Goal: Navigation & Orientation: Understand site structure

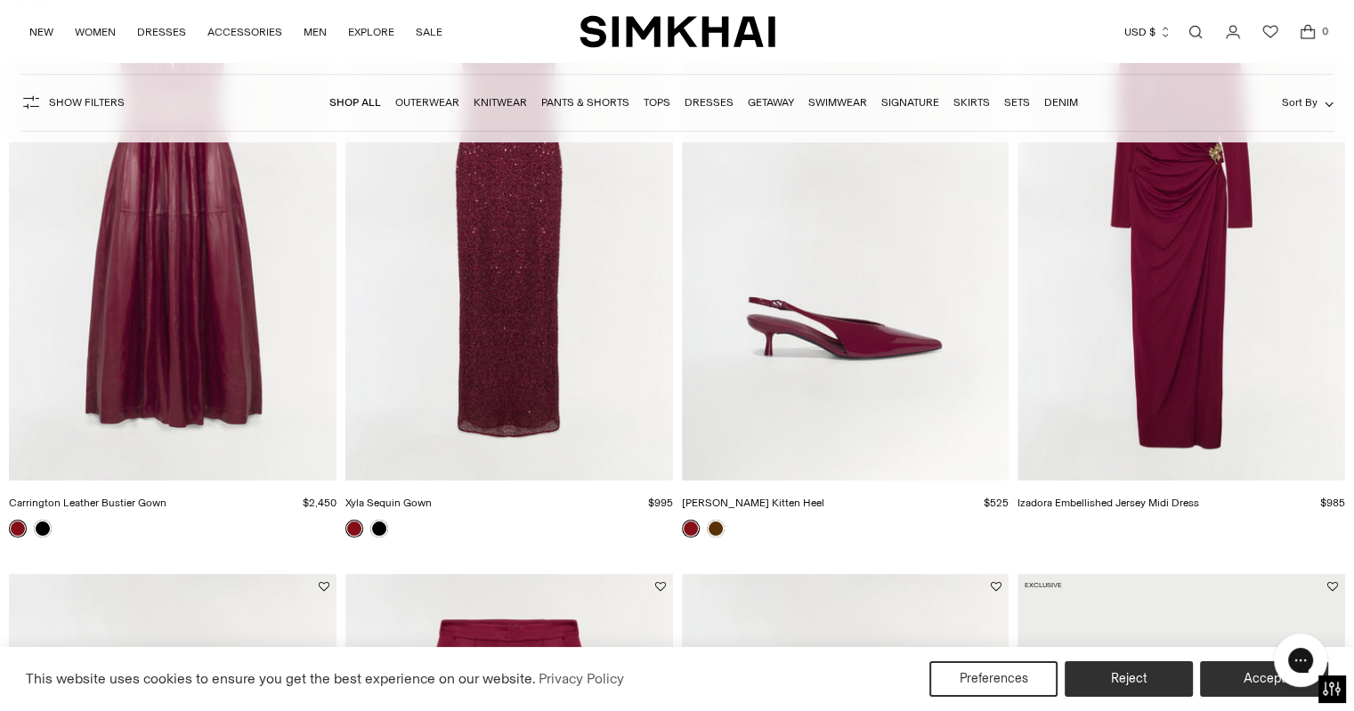
scroll to position [623, 0]
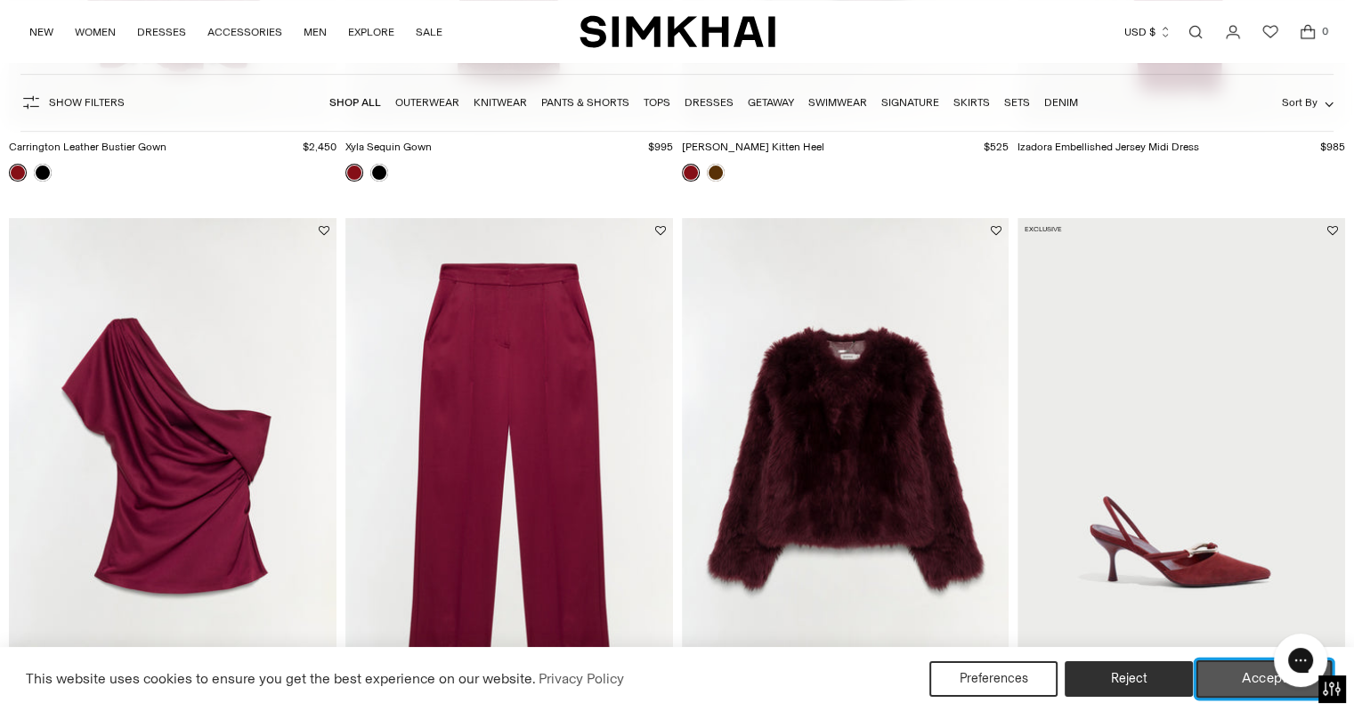
click at [1226, 671] on button "Accept" at bounding box center [1265, 679] width 136 height 37
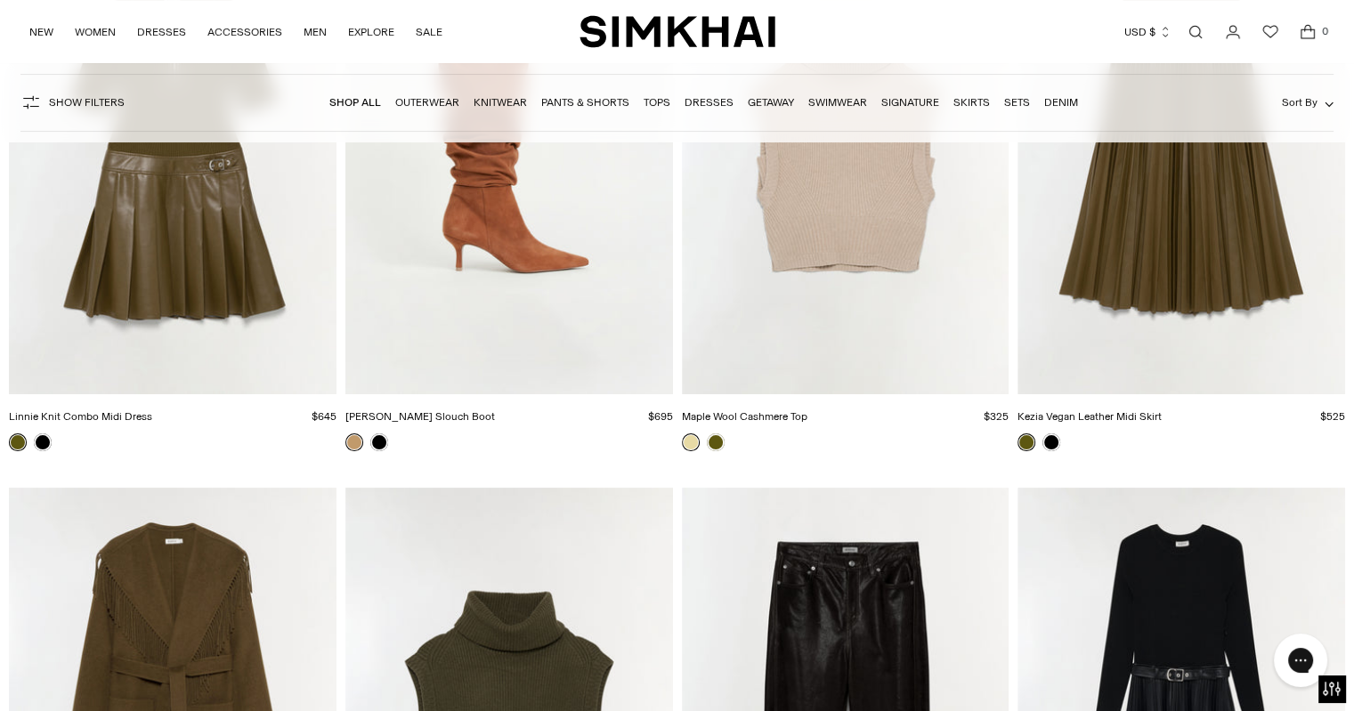
scroll to position [13806, 0]
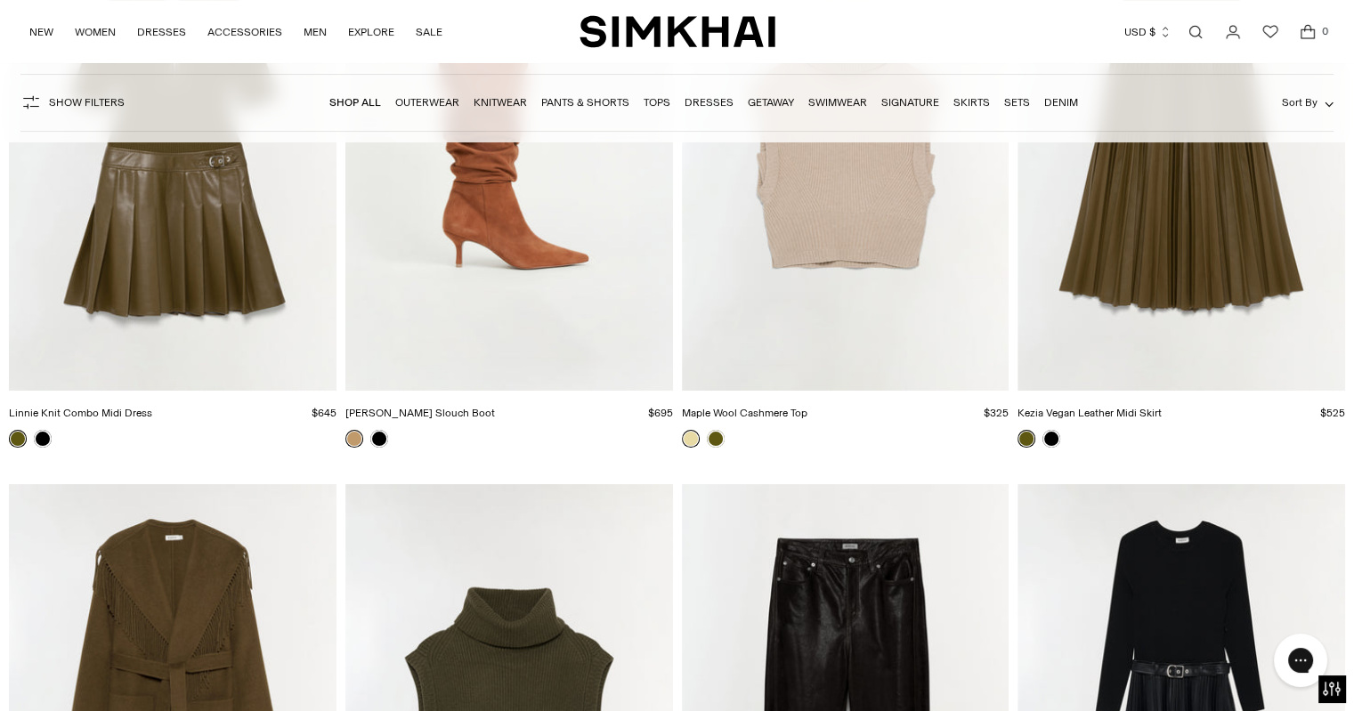
click at [486, 102] on link "Knitwear" at bounding box center [500, 102] width 53 height 12
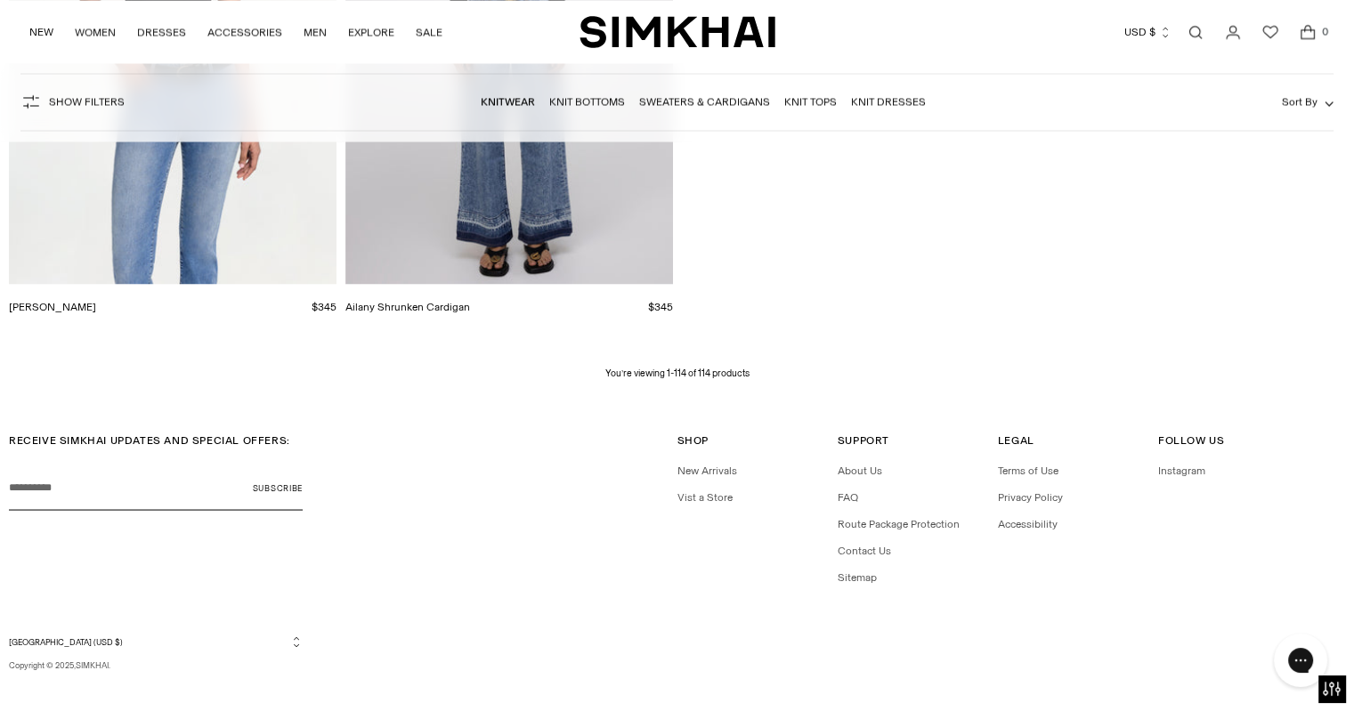
scroll to position [16815, 0]
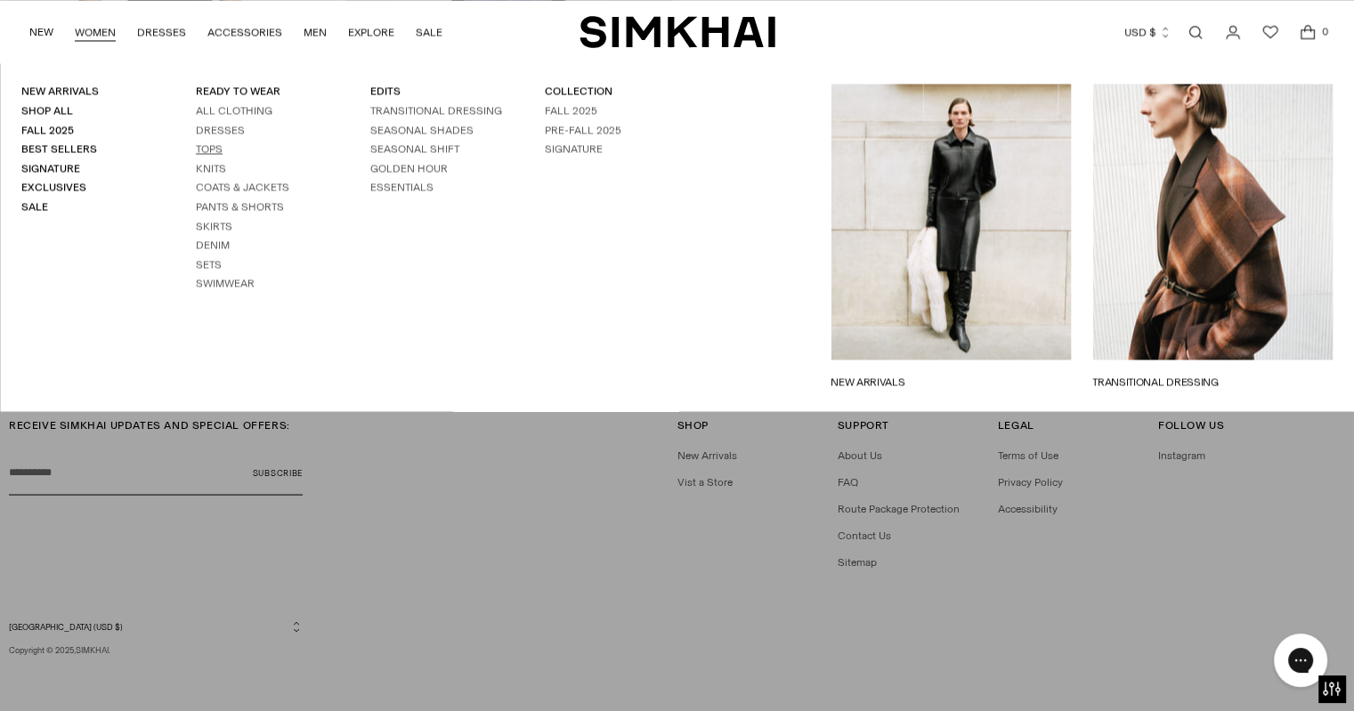
click at [199, 146] on link "Tops" at bounding box center [209, 148] width 27 height 12
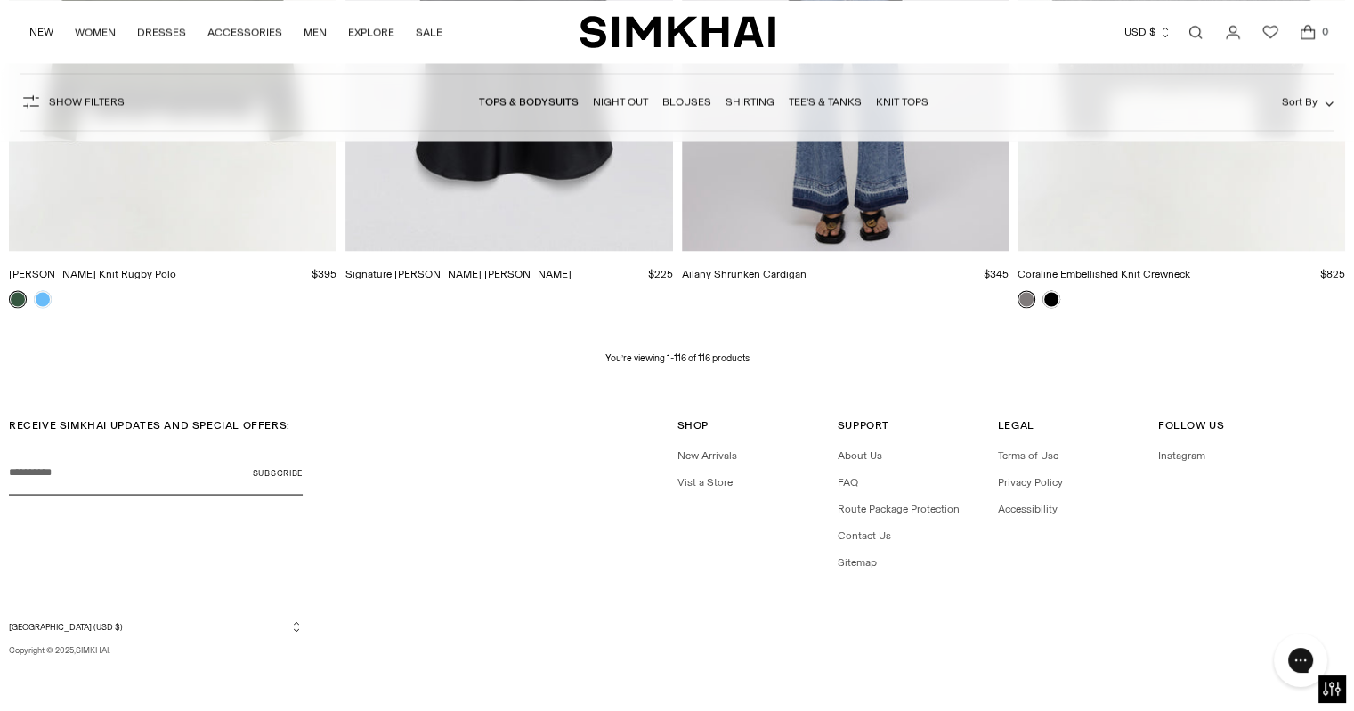
scroll to position [16406, 0]
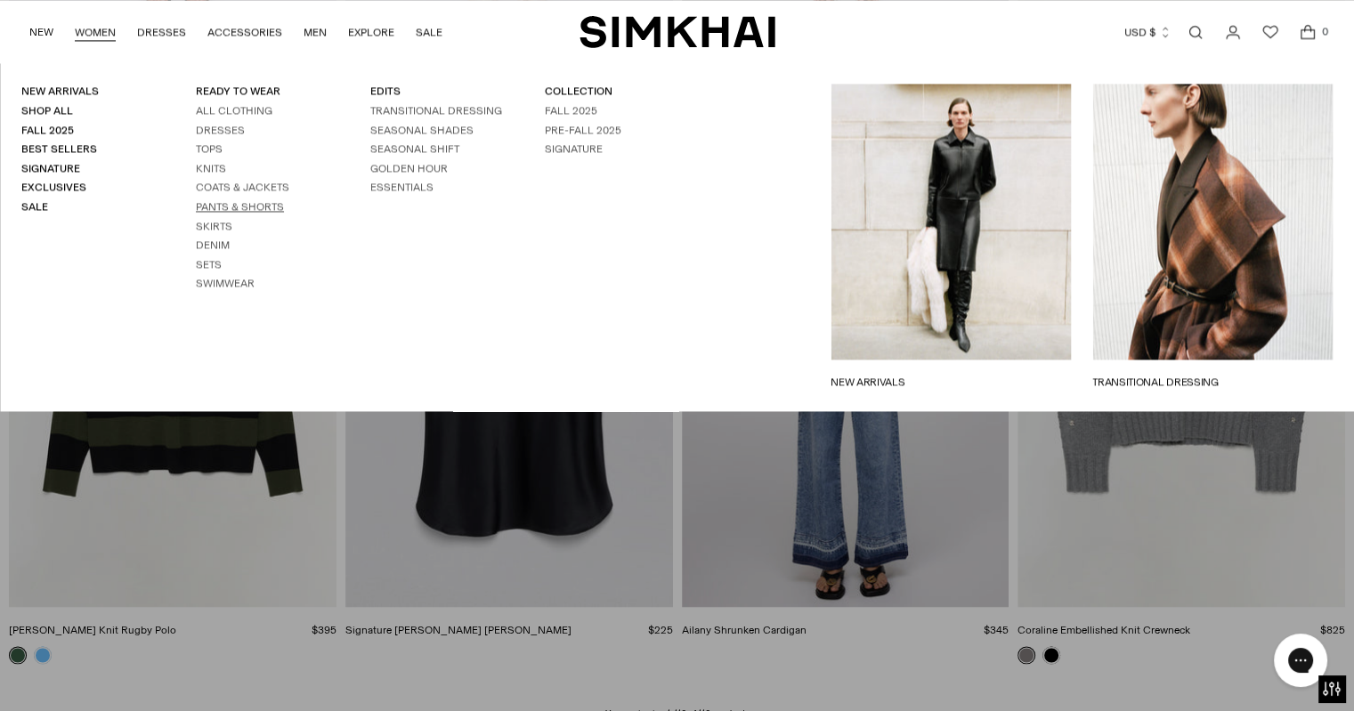
click at [233, 210] on link "Pants & Shorts" at bounding box center [240, 206] width 88 height 12
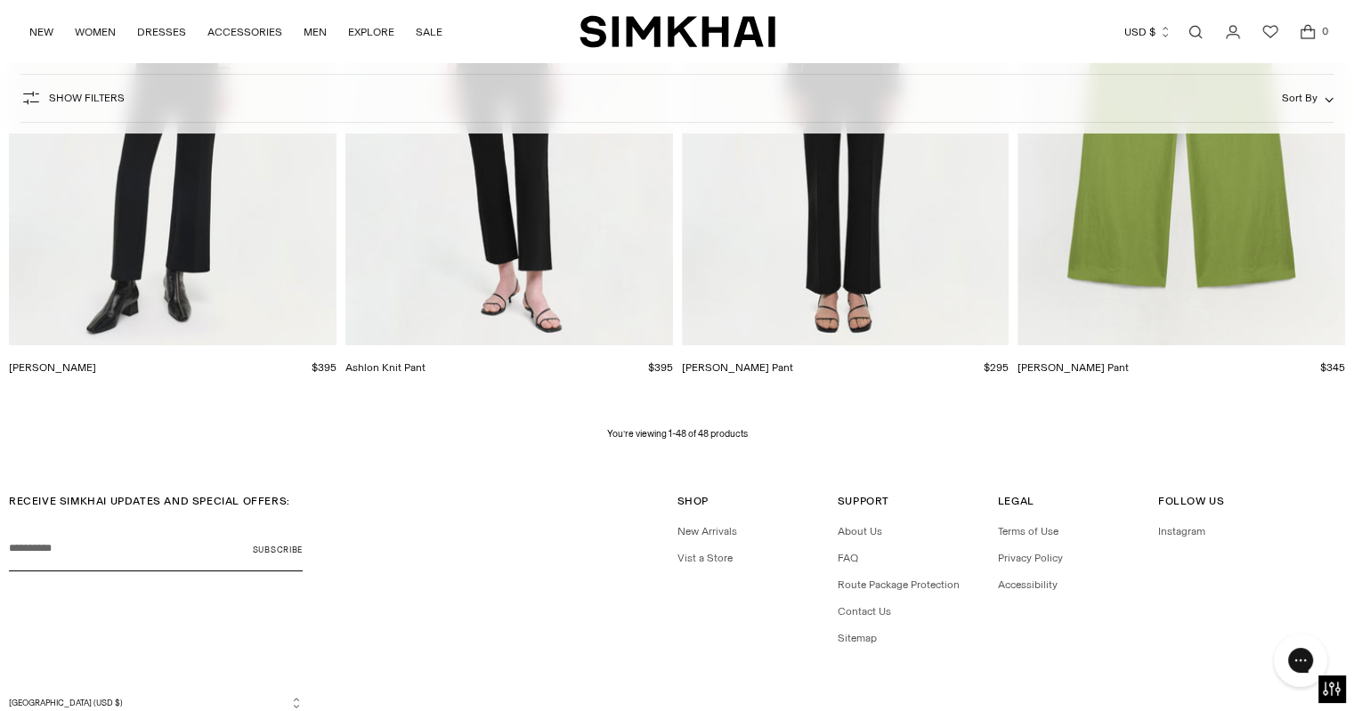
scroll to position [6856, 0]
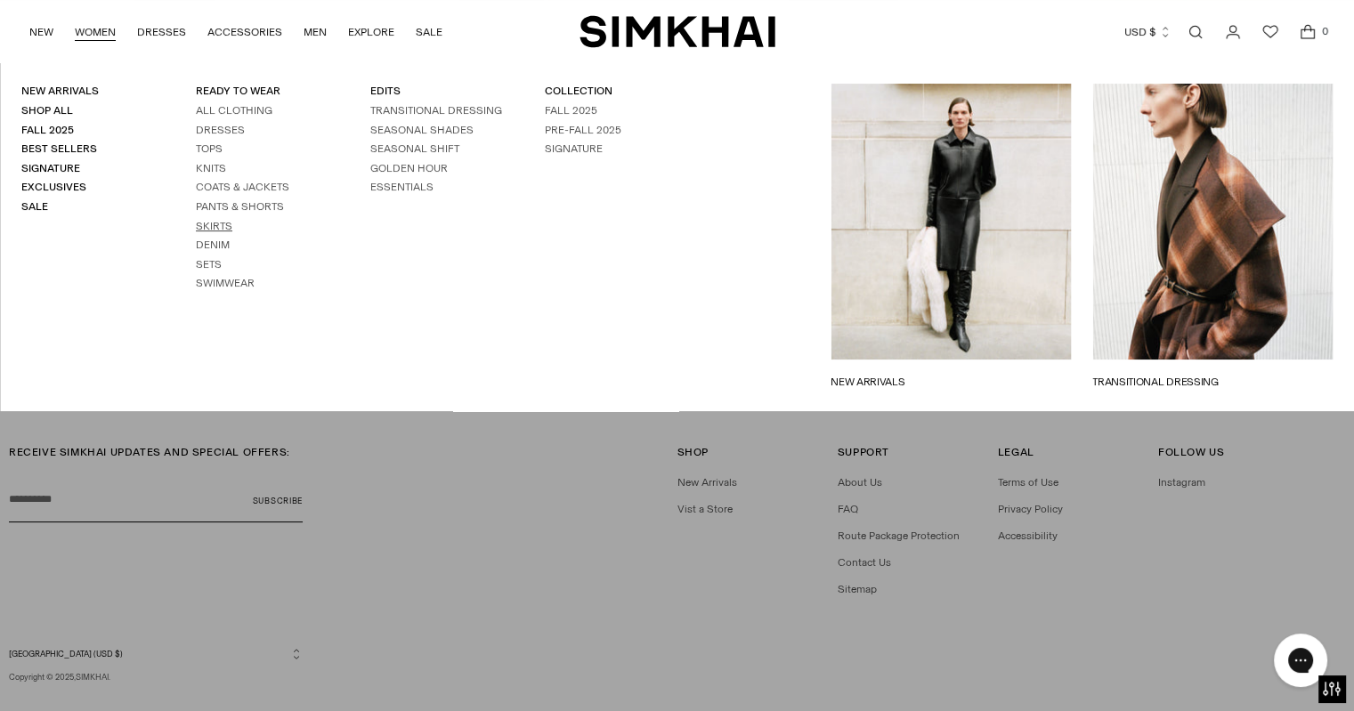
click at [221, 224] on link "Skirts" at bounding box center [214, 226] width 37 height 12
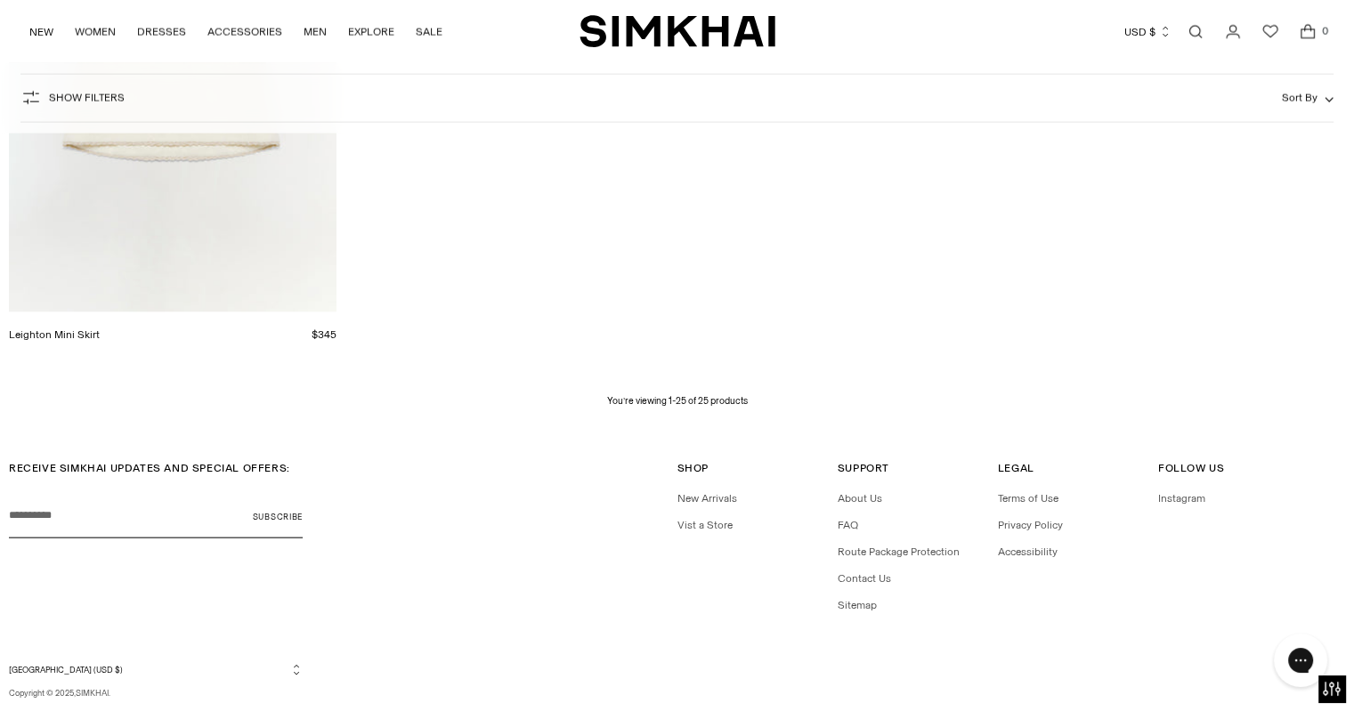
scroll to position [3945, 0]
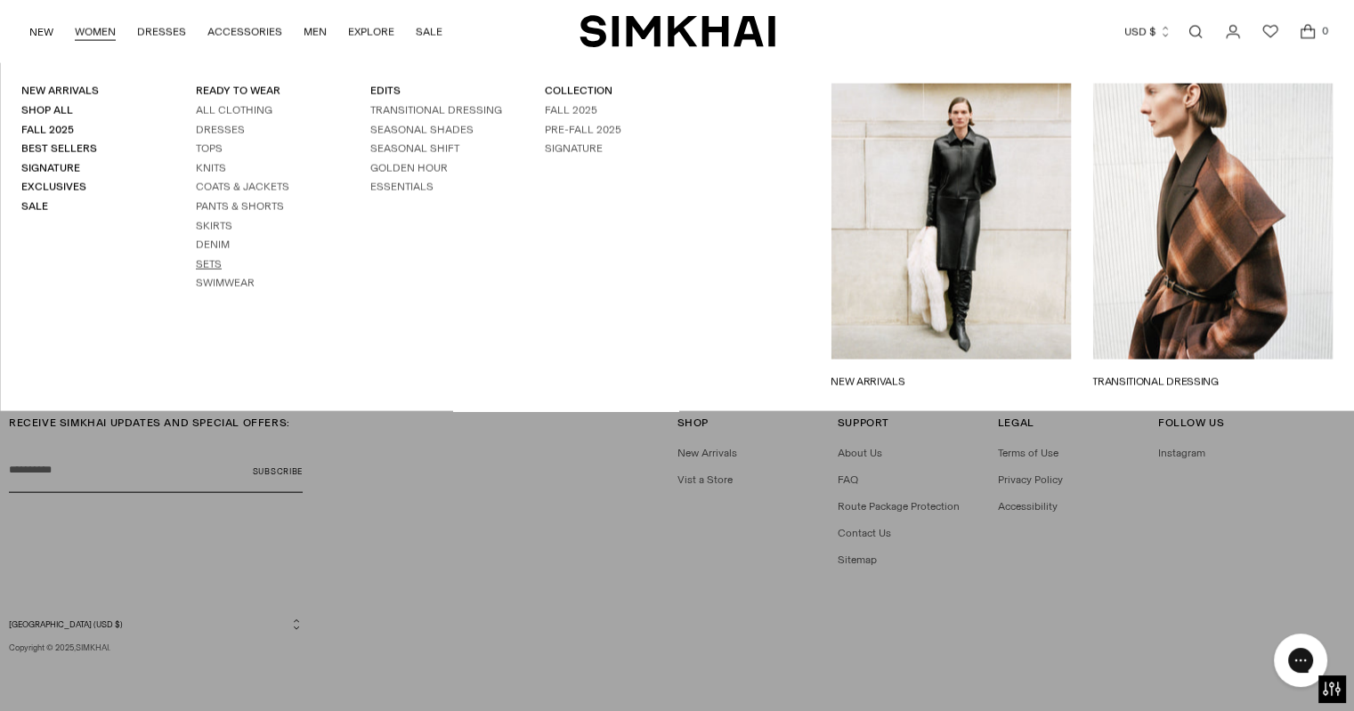
click at [203, 263] on link "Sets" at bounding box center [209, 264] width 26 height 12
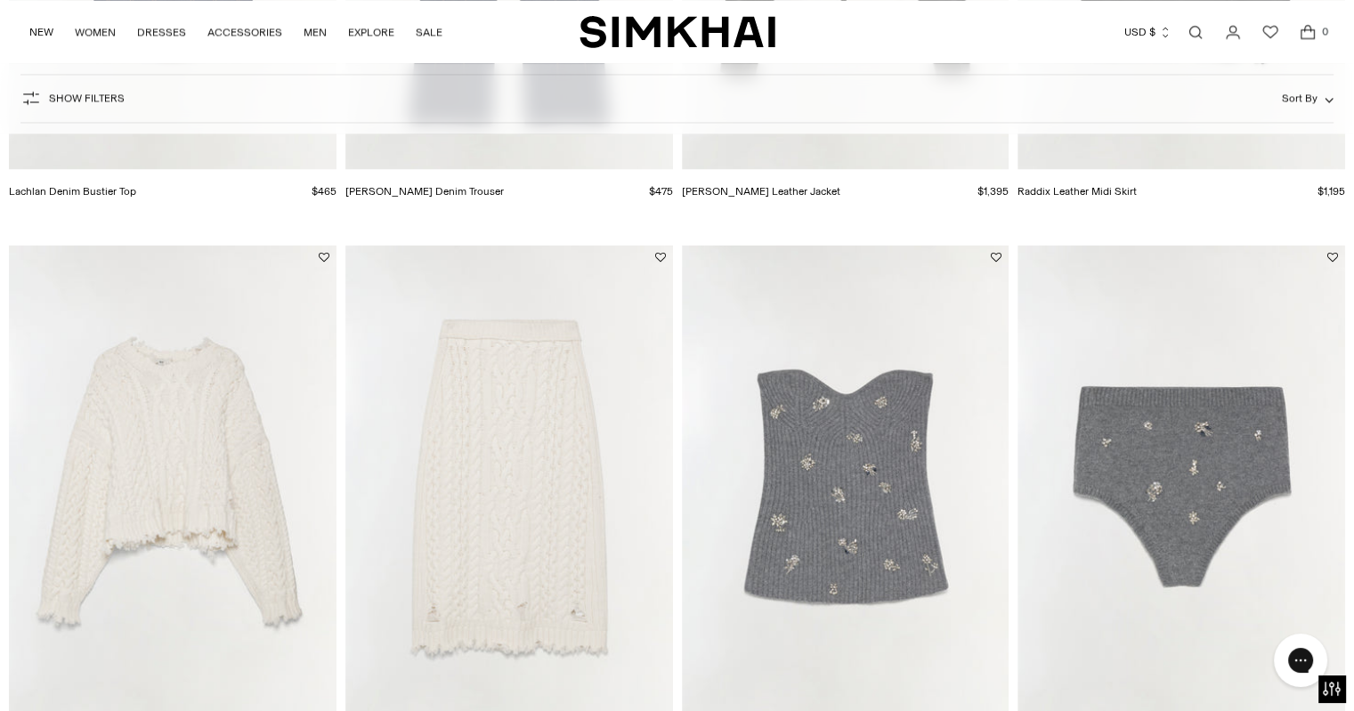
scroll to position [2854, 0]
